Goal: Register for event/course

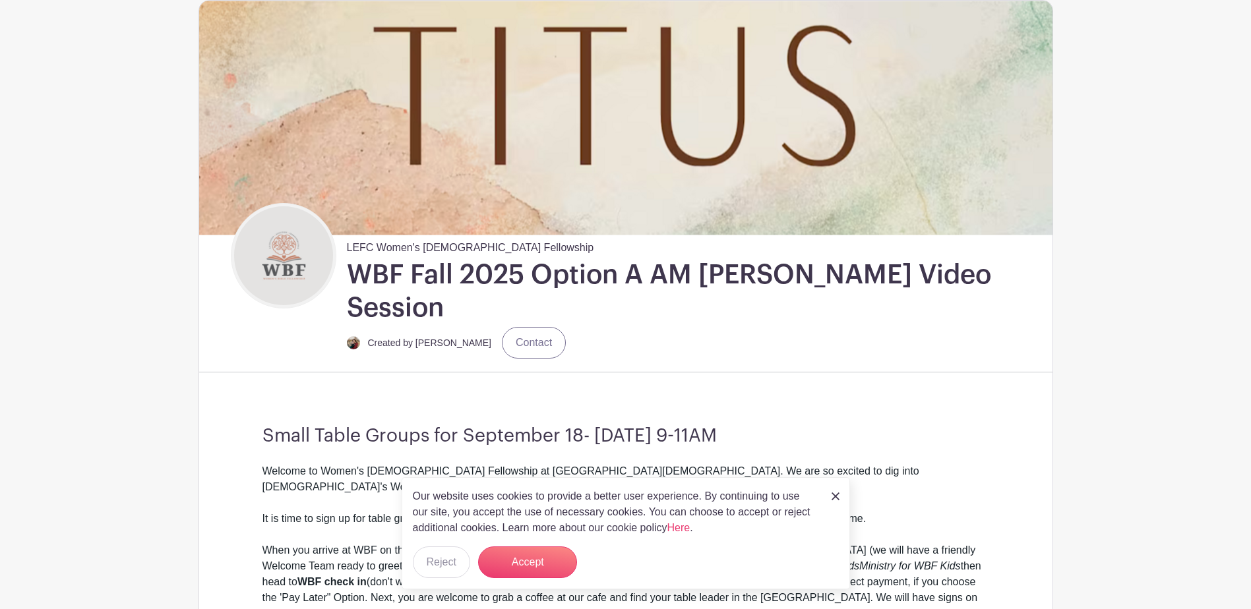
scroll to position [132, 0]
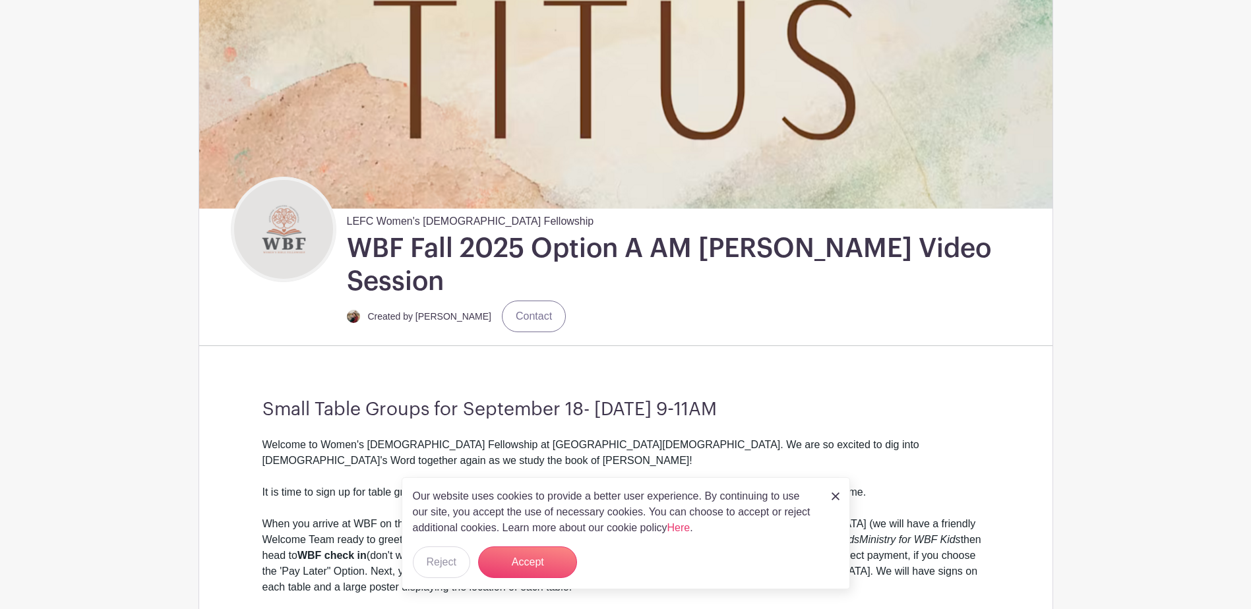
click at [833, 498] on img at bounding box center [836, 497] width 8 height 8
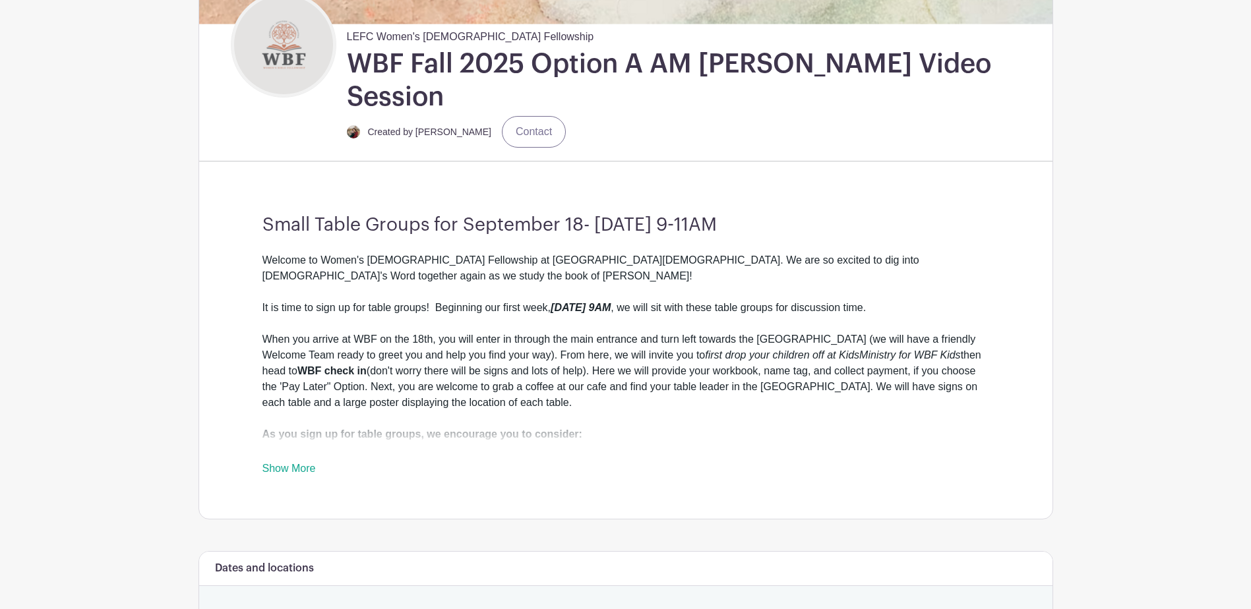
scroll to position [330, 0]
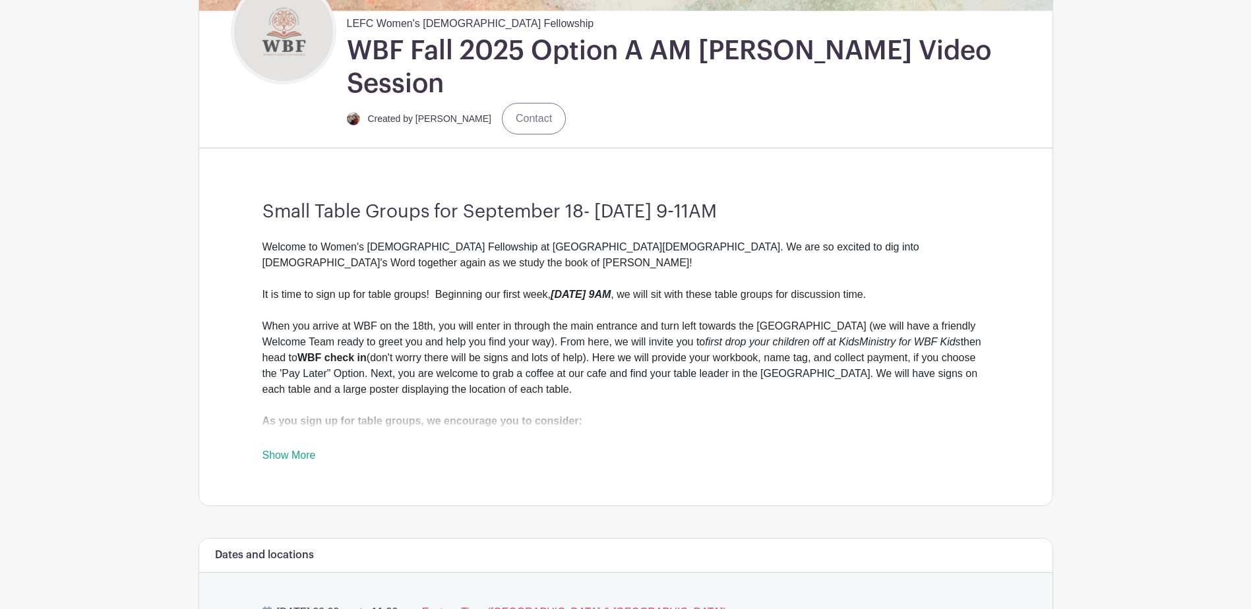
click at [293, 450] on link "Show More" at bounding box center [289, 458] width 53 height 16
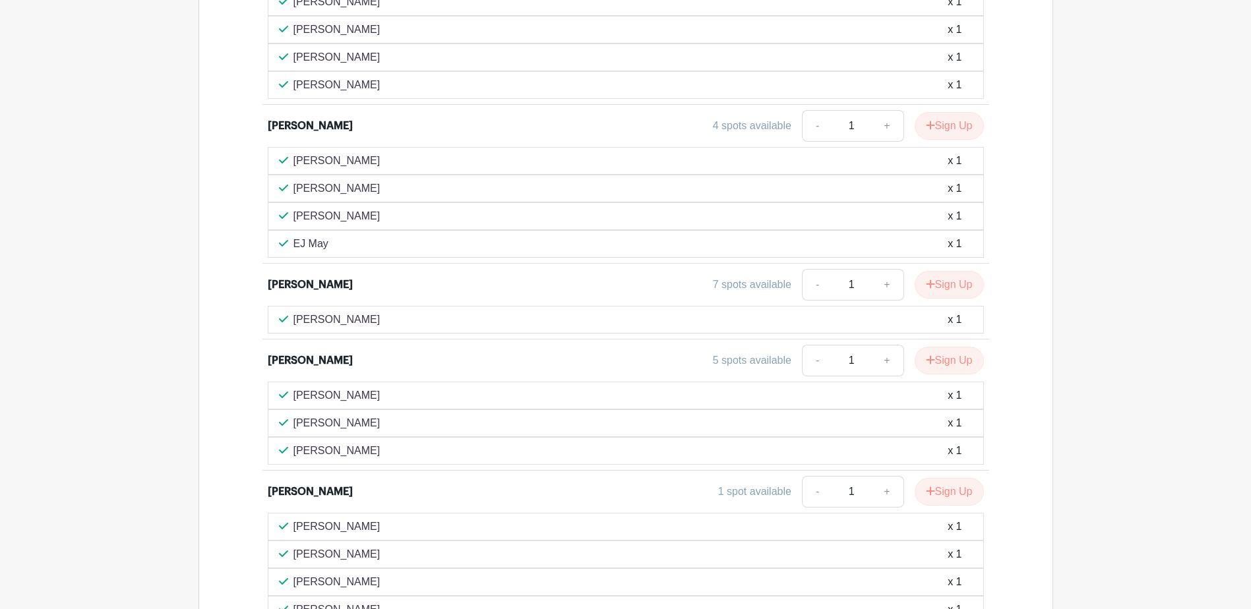
scroll to position [3117, 0]
click at [883, 271] on link "+" at bounding box center [887, 287] width 33 height 32
click at [810, 271] on link "-" at bounding box center [817, 287] width 30 height 32
type input "1"
click at [963, 273] on button "Sign Up" at bounding box center [949, 287] width 69 height 28
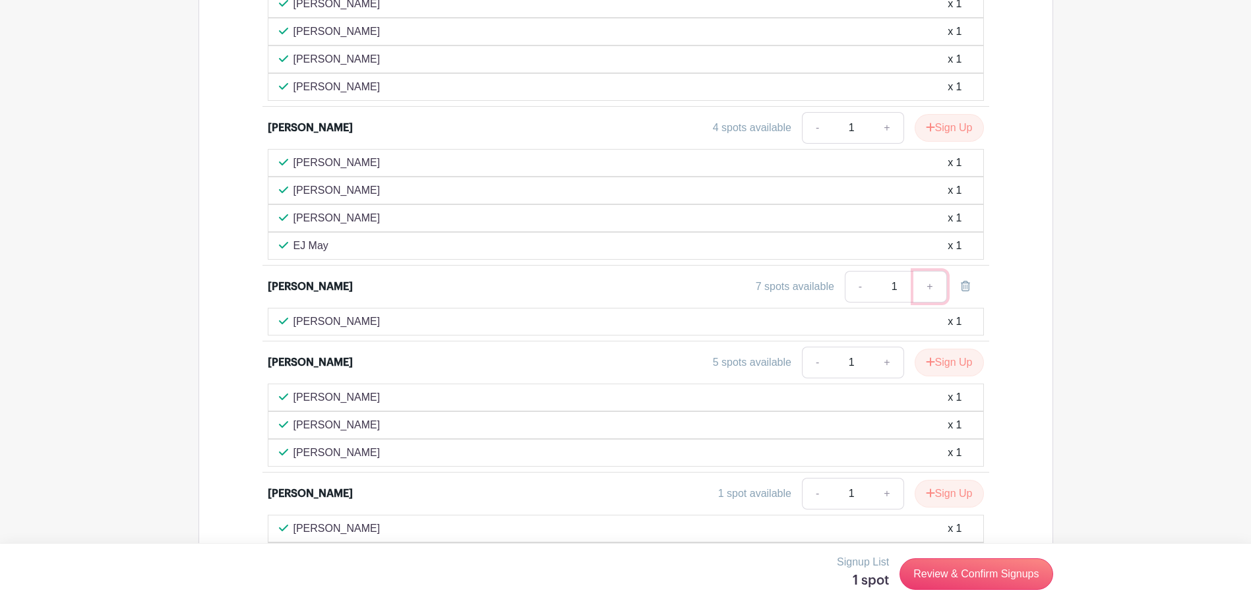
click at [927, 271] on link "+" at bounding box center [930, 287] width 33 height 32
type input "2"
click at [962, 575] on link "Review & Confirm Signups" at bounding box center [976, 575] width 153 height 32
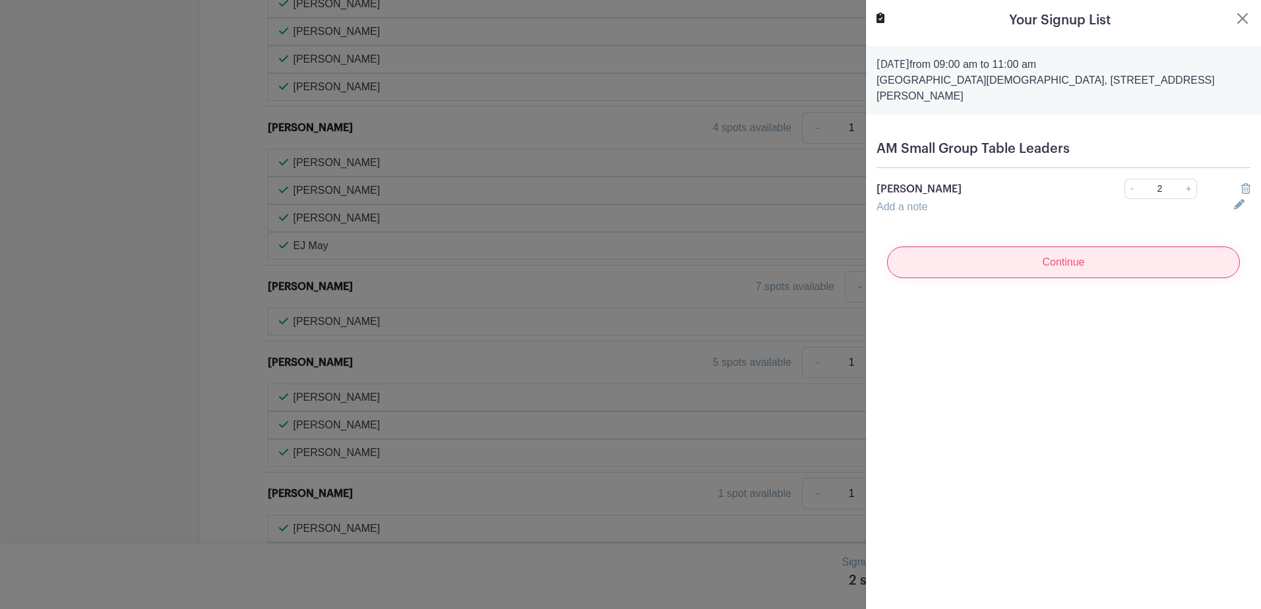
click at [1075, 248] on input "Continue" at bounding box center [1063, 263] width 353 height 32
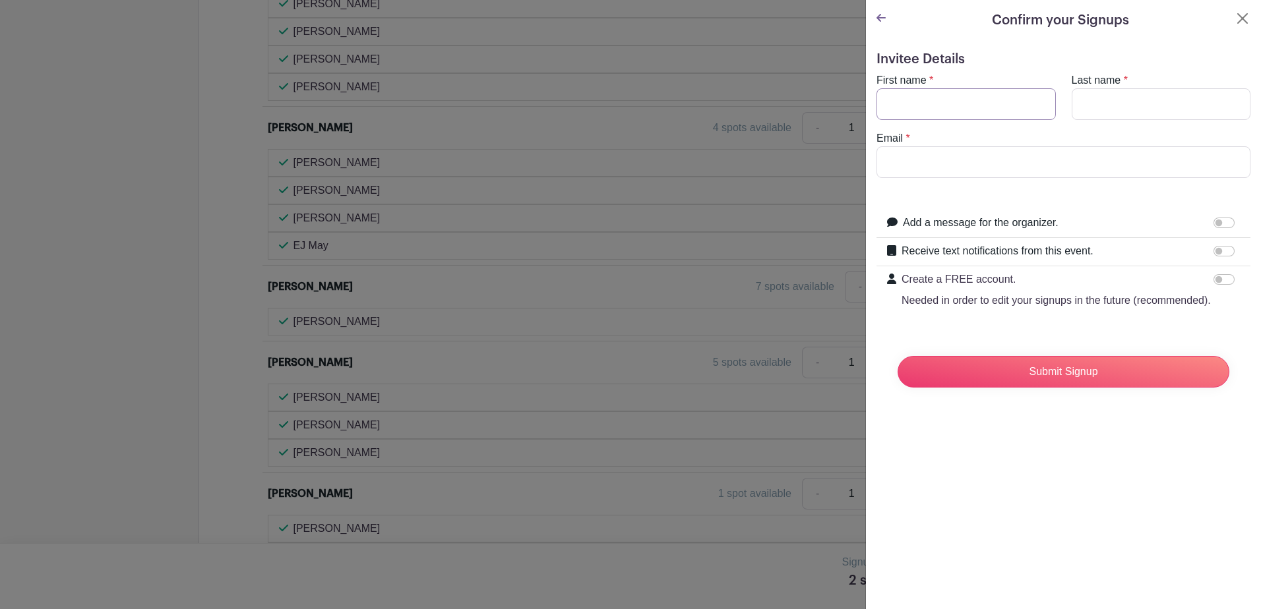
click at [979, 100] on input "First name" at bounding box center [966, 104] width 179 height 32
type input "[PERSON_NAME]"
type input "[EMAIL_ADDRESS][DOMAIN_NAME]"
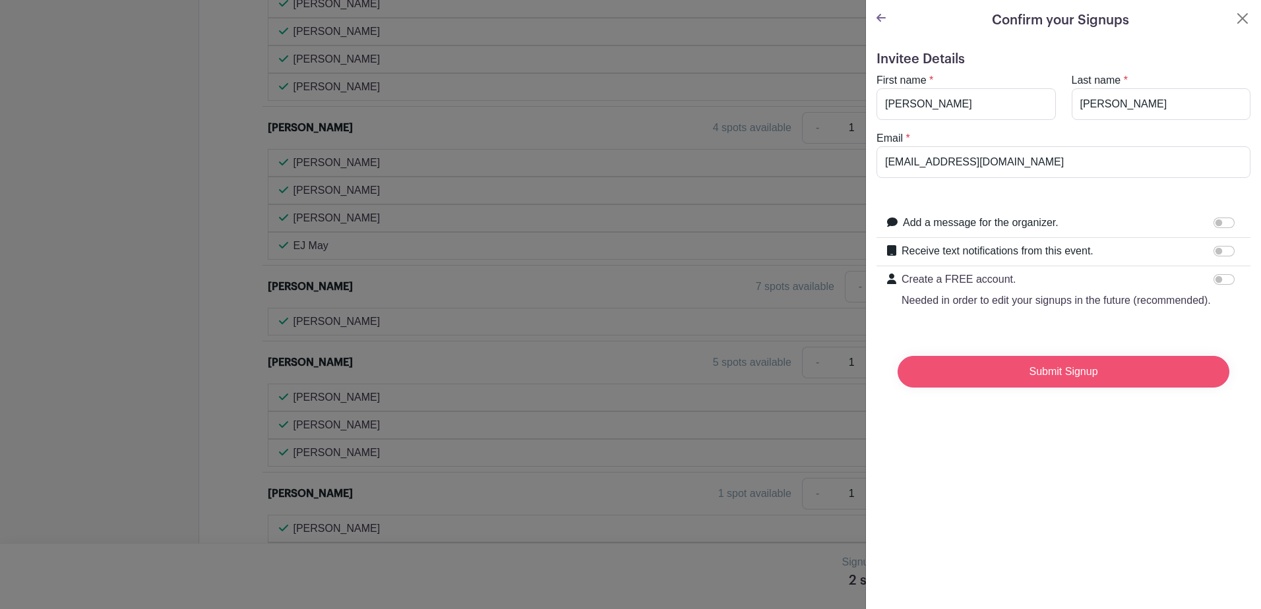
click at [1046, 388] on input "Submit Signup" at bounding box center [1064, 372] width 332 height 32
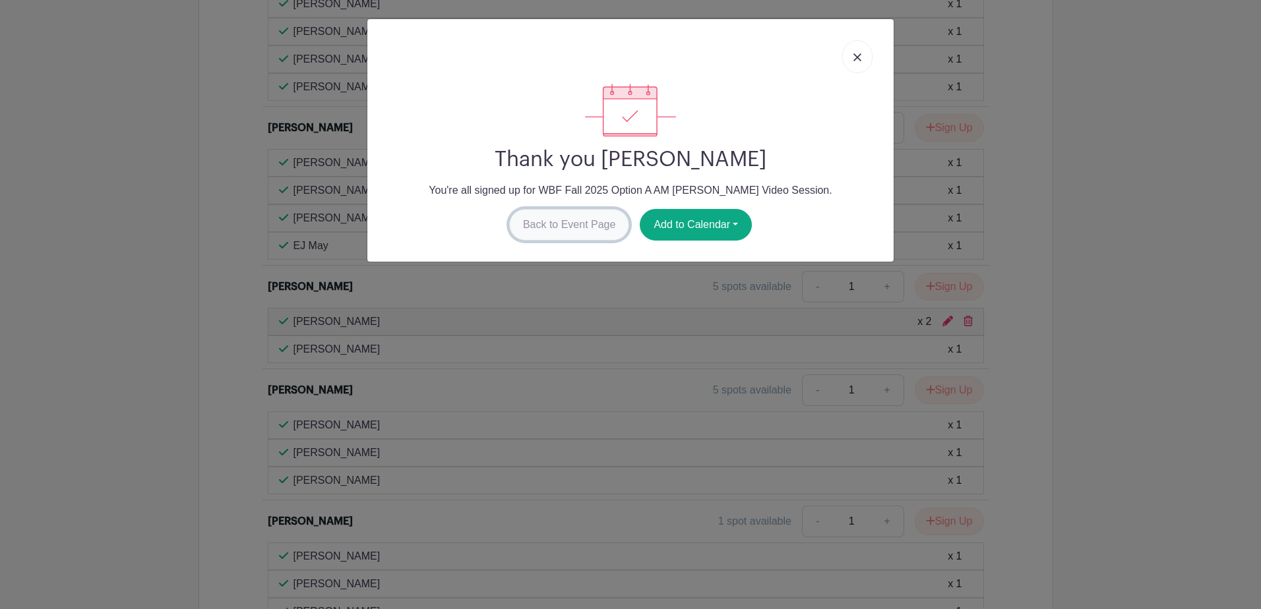
click at [592, 224] on link "Back to Event Page" at bounding box center [569, 225] width 121 height 32
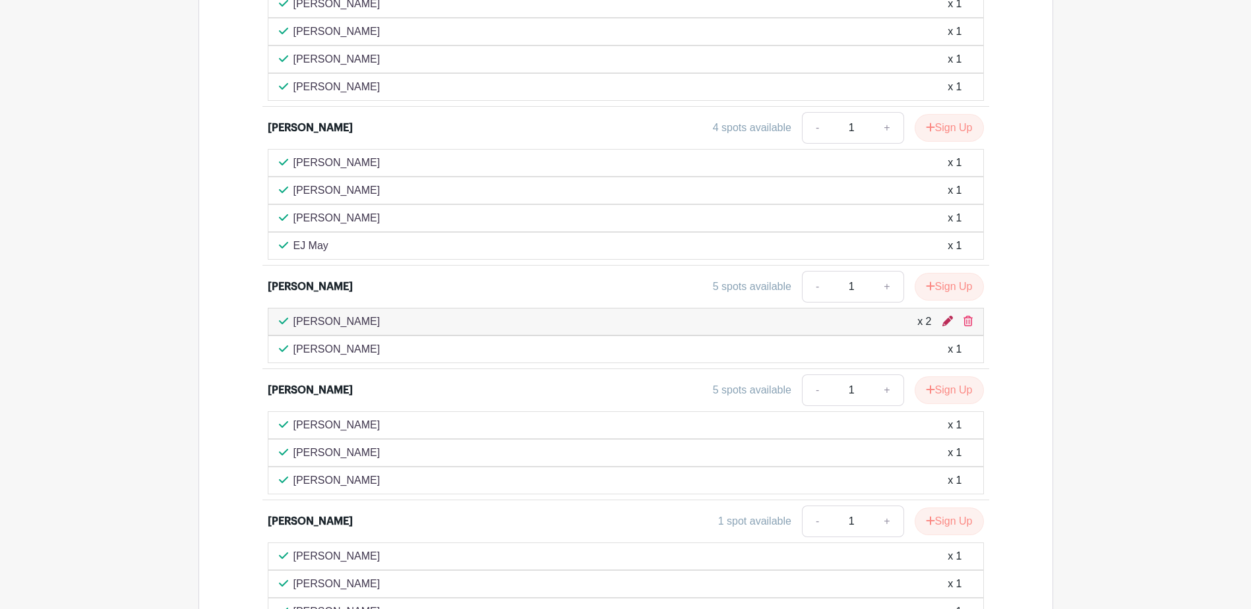
click at [945, 316] on icon at bounding box center [948, 321] width 11 height 11
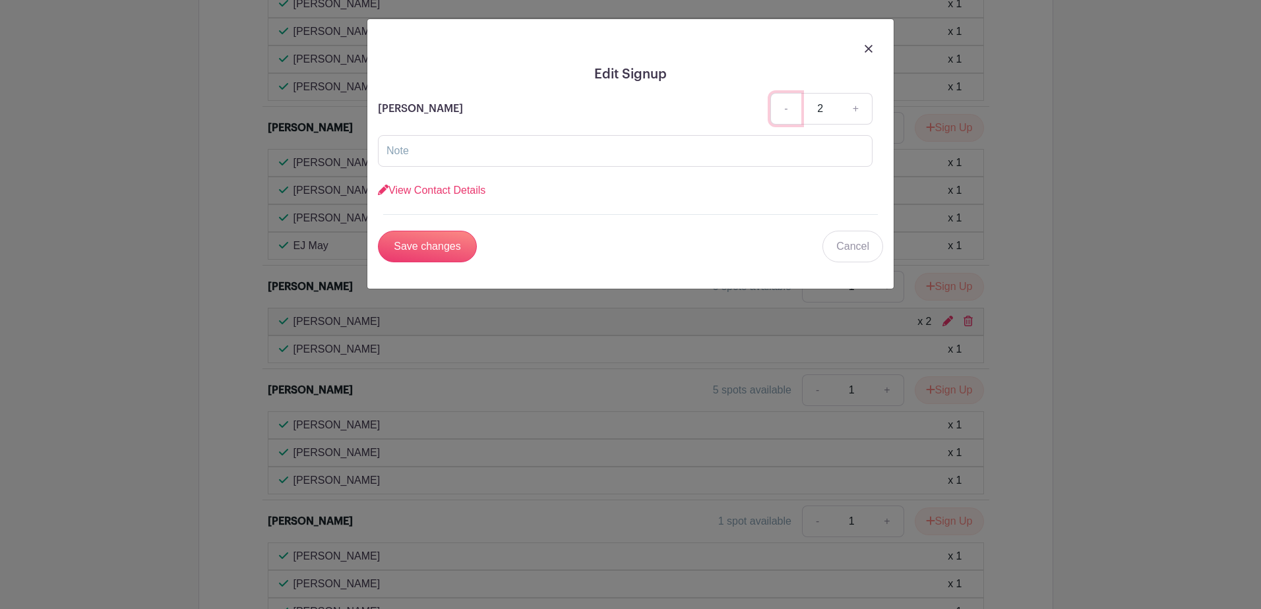
click at [776, 108] on link "-" at bounding box center [785, 109] width 30 height 32
type input "1"
click at [432, 251] on input "Save changes" at bounding box center [427, 247] width 99 height 32
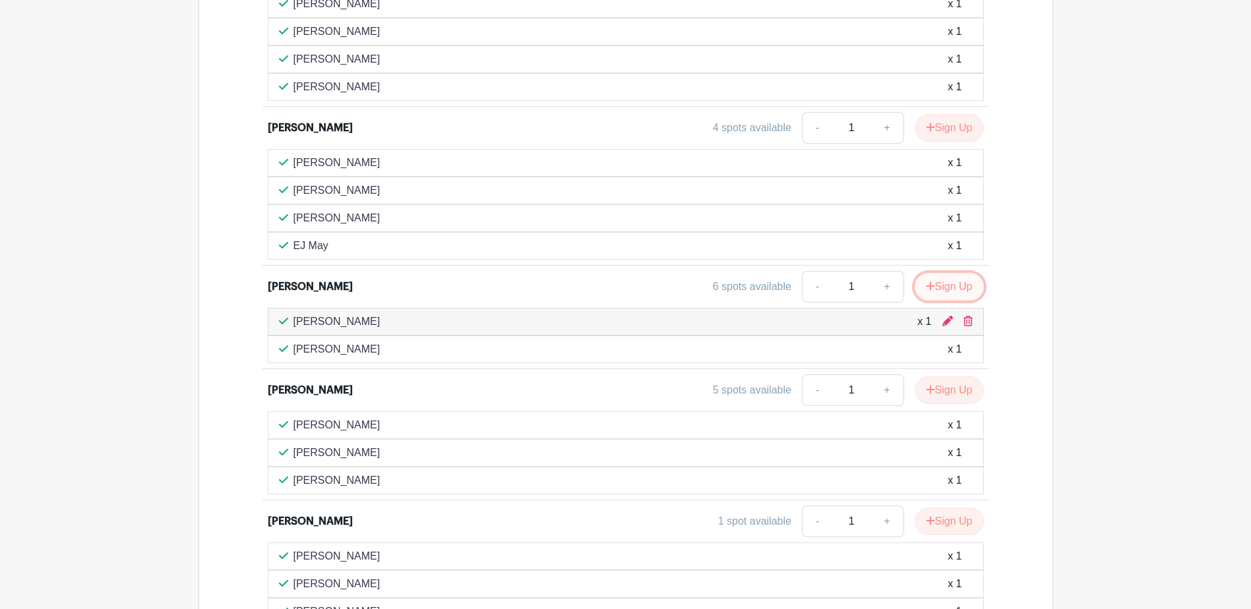
click at [942, 273] on button "Sign Up" at bounding box center [949, 287] width 69 height 28
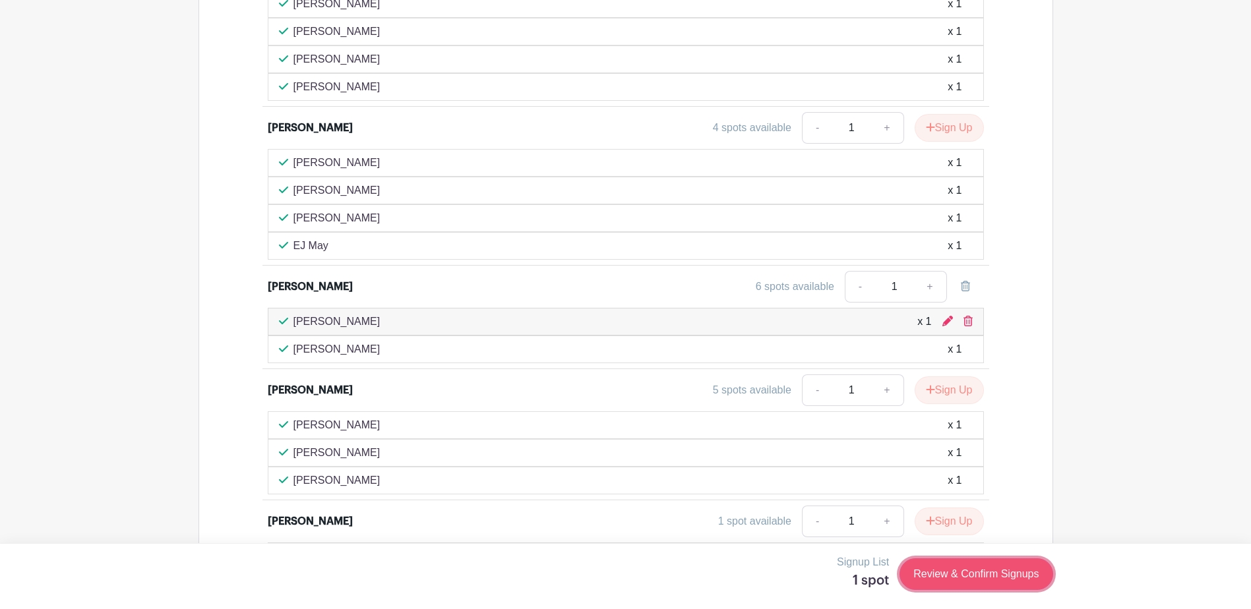
click at [995, 575] on link "Review & Confirm Signups" at bounding box center [976, 575] width 153 height 32
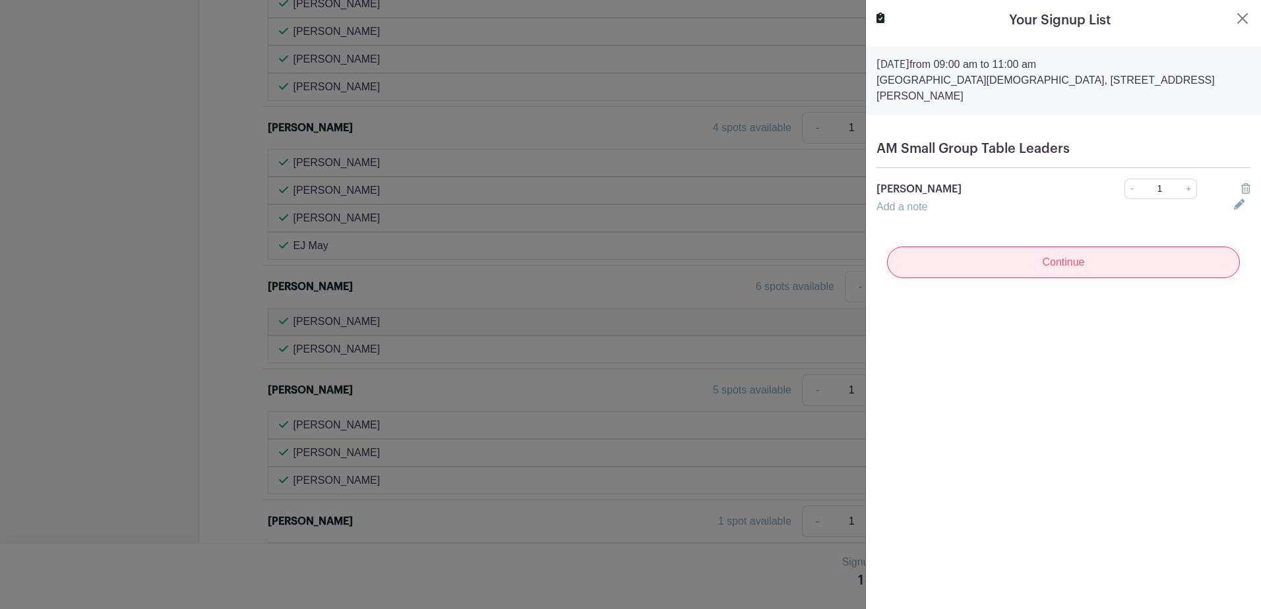
click at [1055, 249] on input "Continue" at bounding box center [1063, 263] width 353 height 32
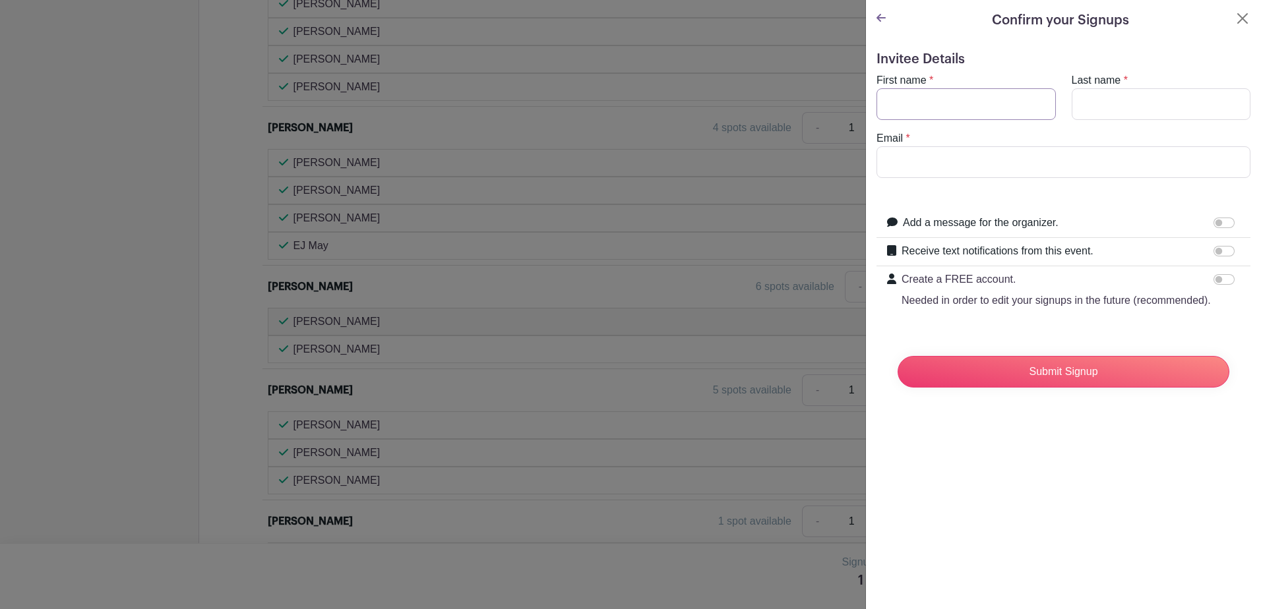
click at [965, 110] on input "First name" at bounding box center [966, 104] width 179 height 32
type input "[PERSON_NAME]"
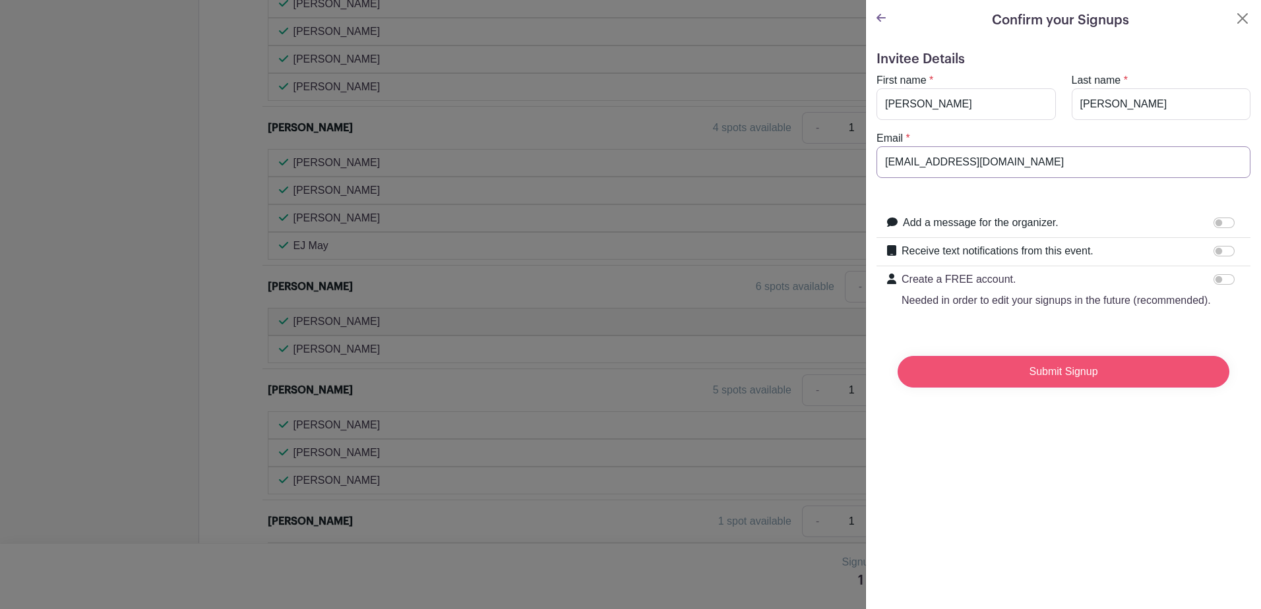
type input "[EMAIL_ADDRESS][DOMAIN_NAME]"
click at [1016, 388] on input "Submit Signup" at bounding box center [1064, 372] width 332 height 32
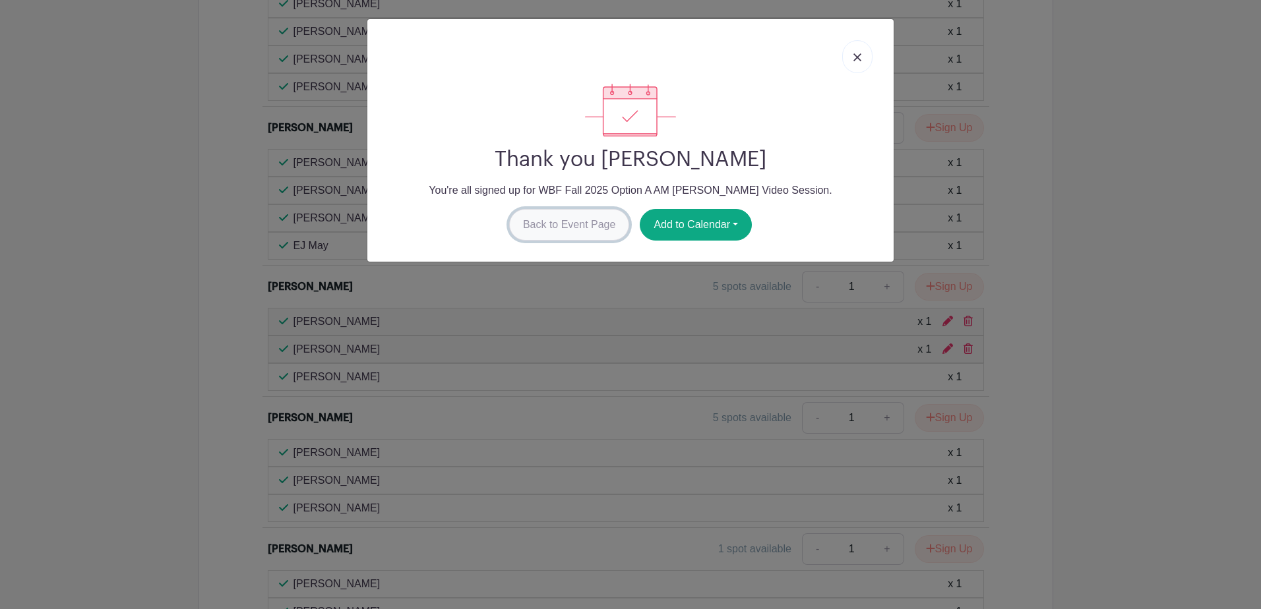
click at [580, 233] on link "Back to Event Page" at bounding box center [569, 225] width 121 height 32
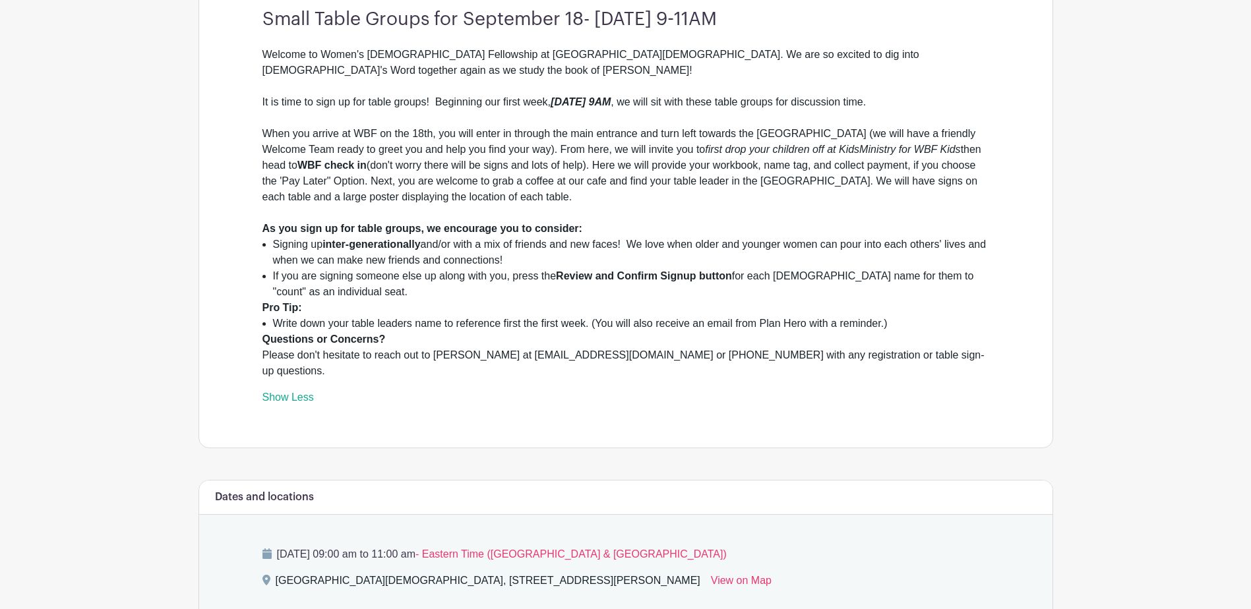
scroll to position [402, 0]
